Goal: Information Seeking & Learning: Find specific fact

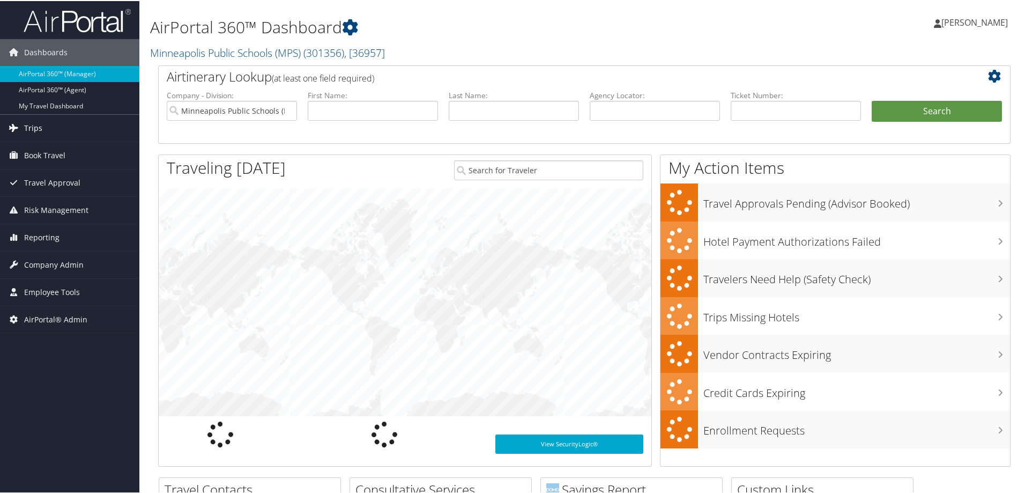
click at [50, 131] on link "Trips" at bounding box center [69, 127] width 139 height 27
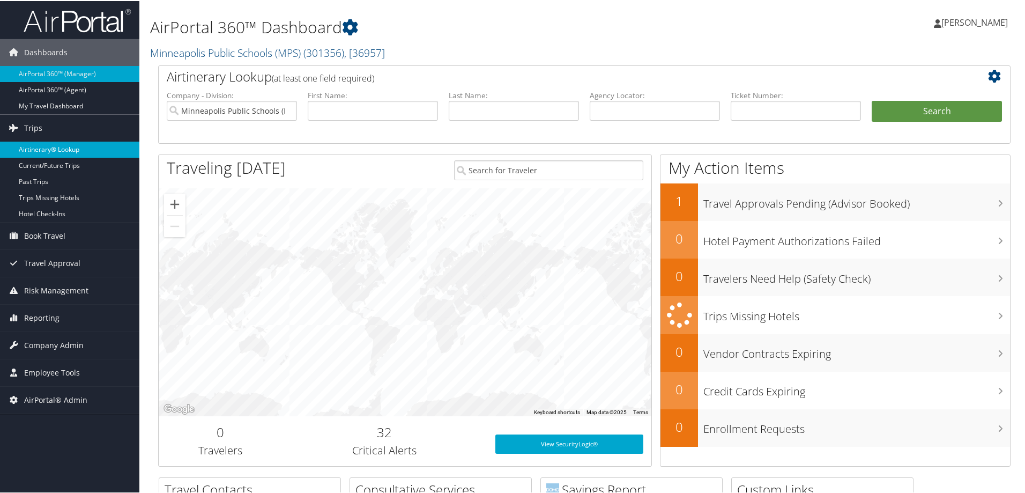
click at [73, 146] on link "Airtinerary® Lookup" at bounding box center [69, 148] width 139 height 16
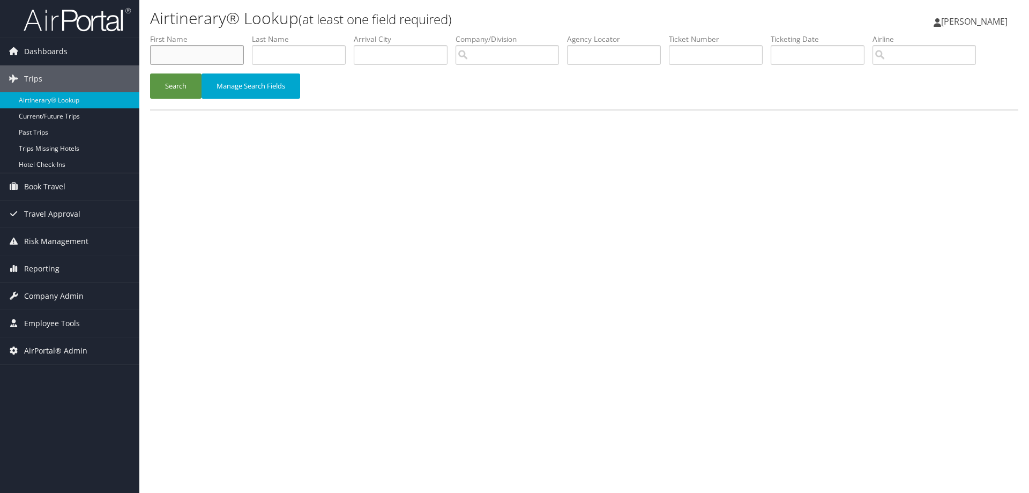
click at [195, 64] on input "text" at bounding box center [197, 55] width 94 height 20
type input "[PERSON_NAME]"
type input "g"
type input "[PERSON_NAME]"
click at [187, 73] on button "Search" at bounding box center [175, 85] width 51 height 25
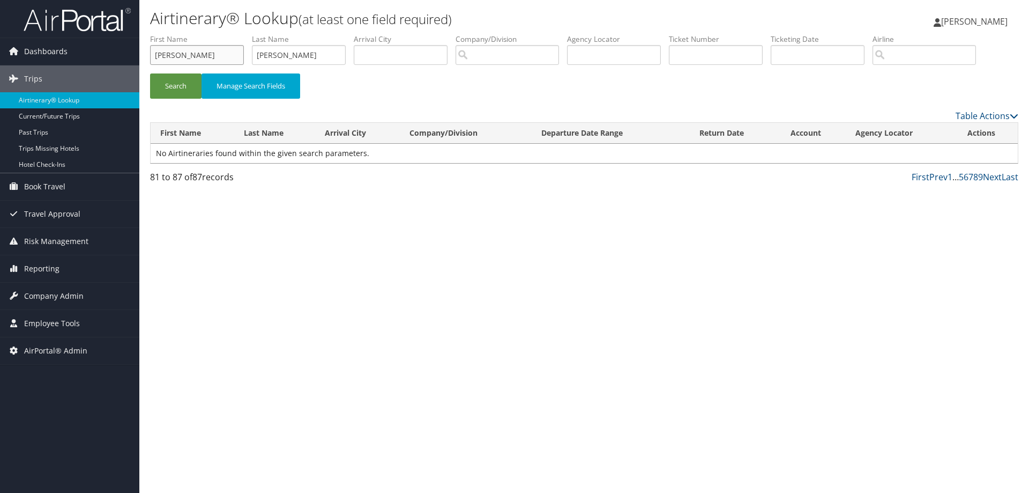
drag, startPoint x: 173, startPoint y: 64, endPoint x: -34, endPoint y: 86, distance: 208.1
click at [0, 86] on html "Menu Dashboards ► AirPortal 360™ (Manager) AirPortal 360™ (Agent) My Travel Das…" at bounding box center [514, 246] width 1029 height 493
click at [498, 54] on input "search" at bounding box center [507, 55] width 103 height 20
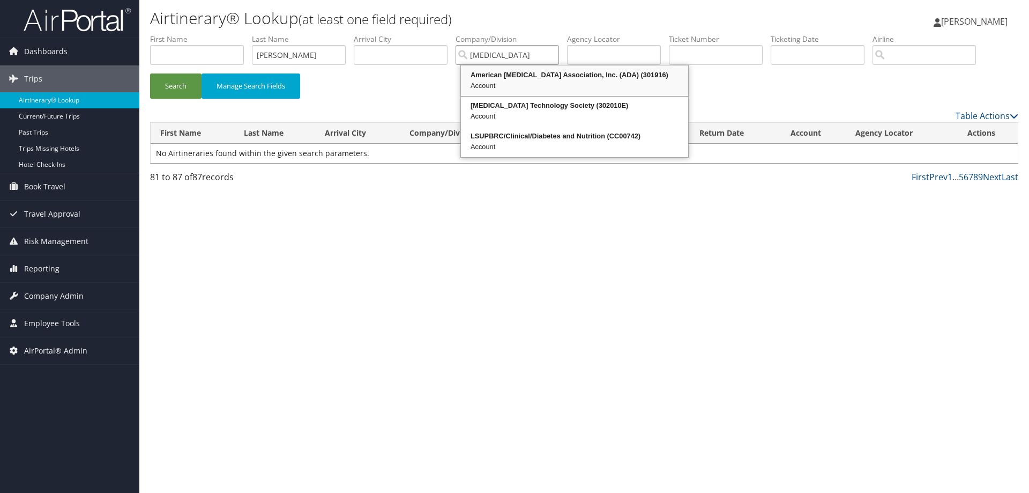
click at [505, 82] on div "Account" at bounding box center [575, 85] width 224 height 11
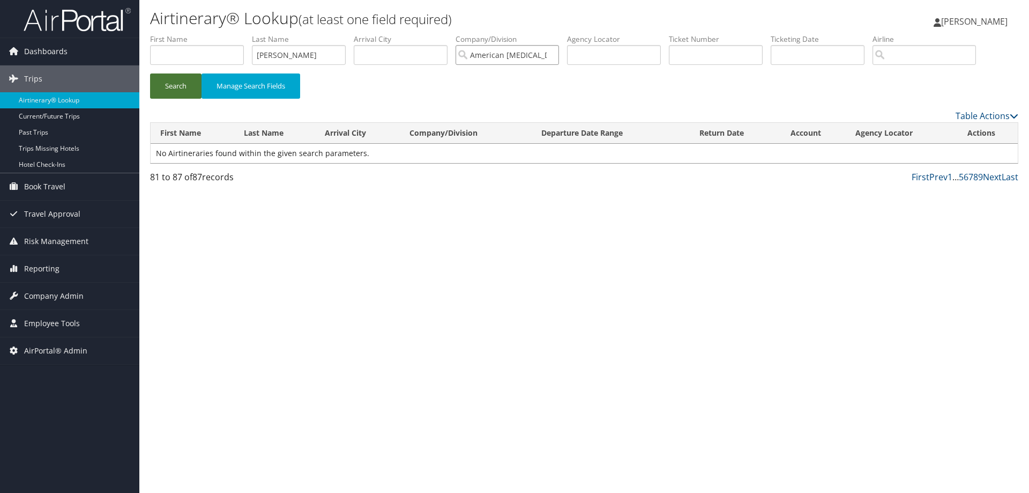
type input "American [MEDICAL_DATA] Association, Inc. (ADA)"
click at [188, 82] on button "Search" at bounding box center [175, 85] width 51 height 25
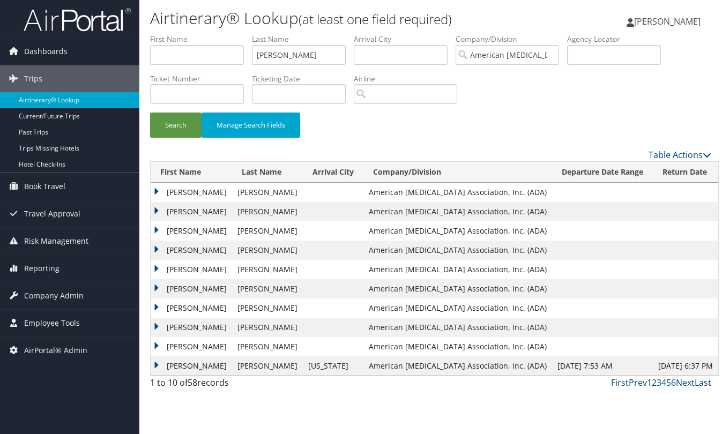
click at [705, 385] on link "Last" at bounding box center [703, 383] width 17 height 12
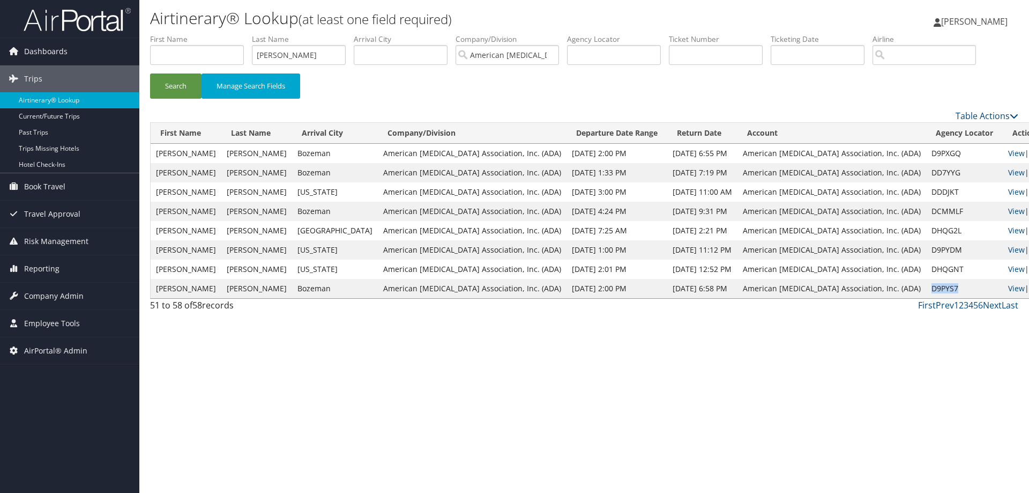
drag, startPoint x: 924, startPoint y: 287, endPoint x: 892, endPoint y: 291, distance: 32.4
click at [926, 291] on td "D9PYS7" at bounding box center [964, 288] width 77 height 19
copy td "D9PYS7"
